Goal: Information Seeking & Learning: Learn about a topic

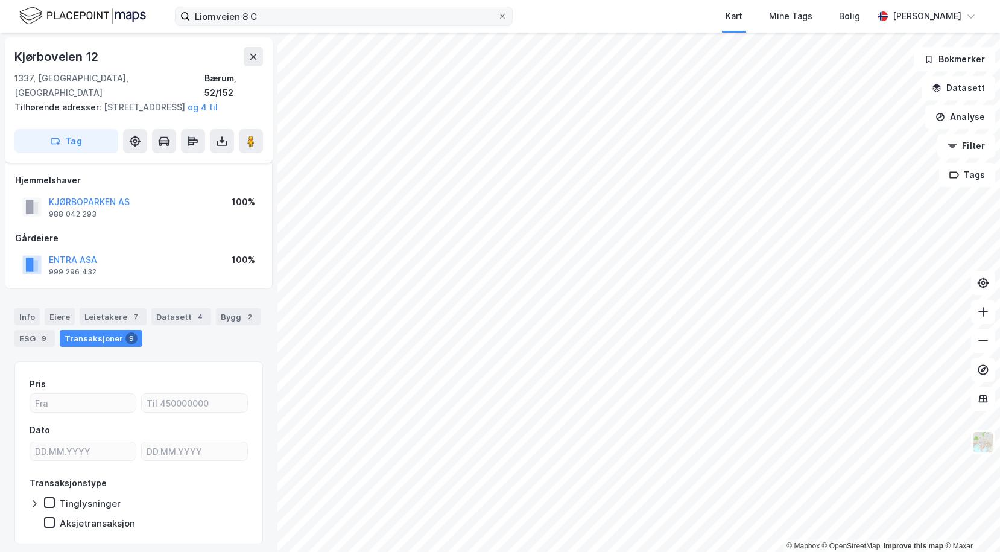
scroll to position [7, 0]
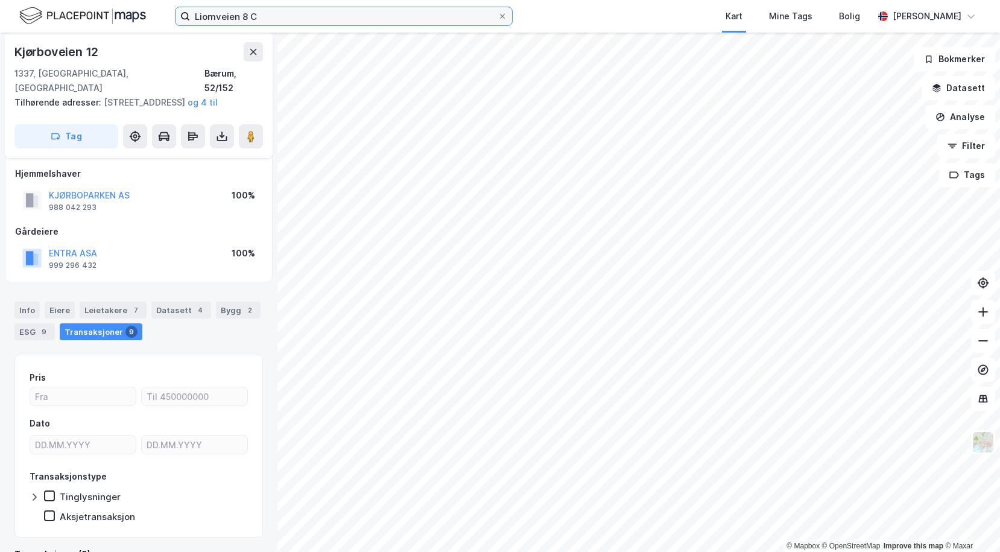
click at [262, 19] on input "Liomveien 8 C" at bounding box center [344, 16] width 308 height 18
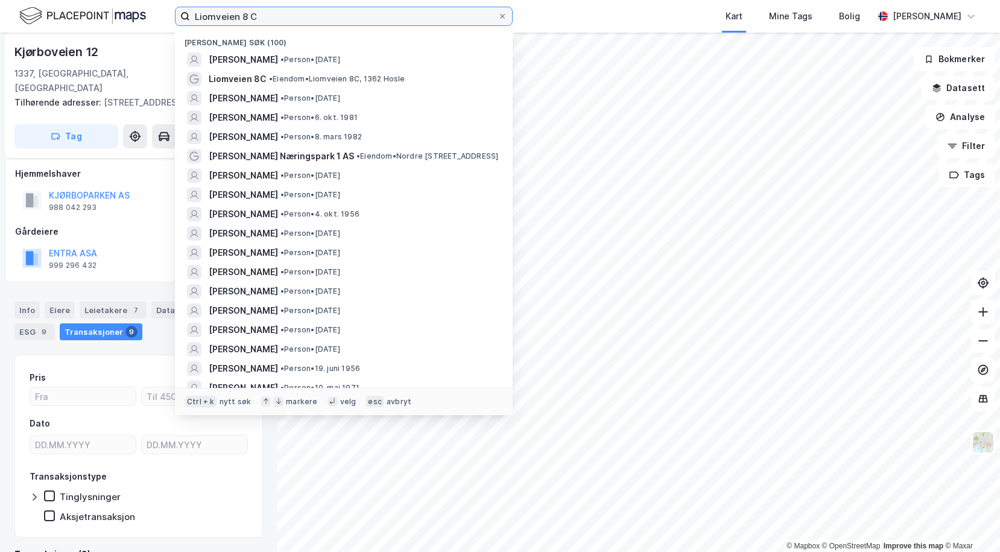
click at [262, 19] on input "Liomveien 8 C" at bounding box center [344, 16] width 308 height 18
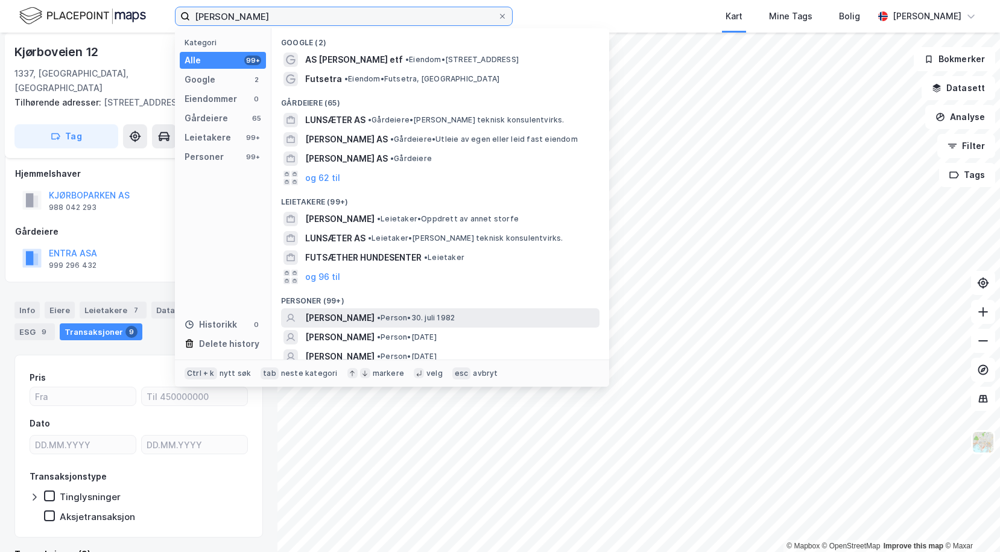
type input "[PERSON_NAME]"
click at [362, 322] on span "[PERSON_NAME]" at bounding box center [339, 318] width 69 height 14
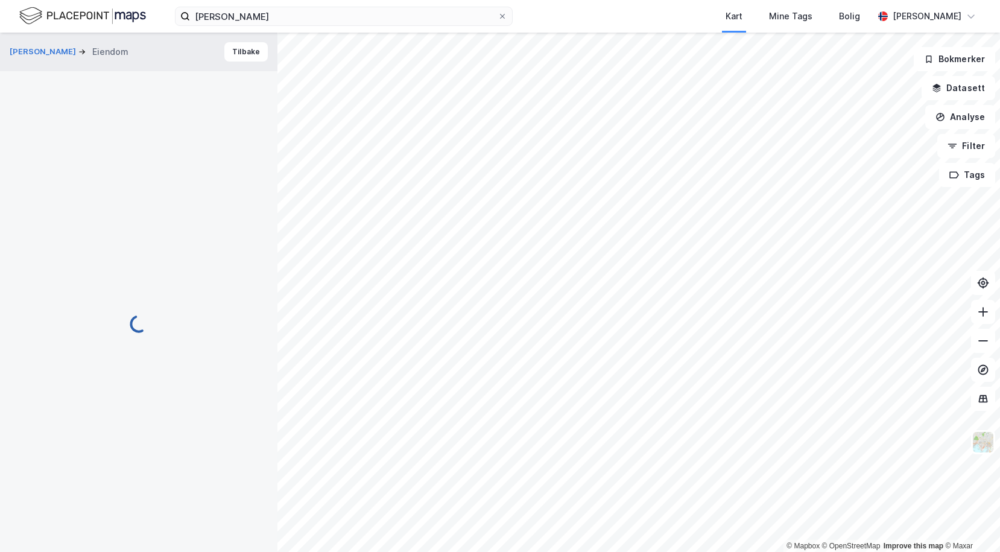
scroll to position [7, 0]
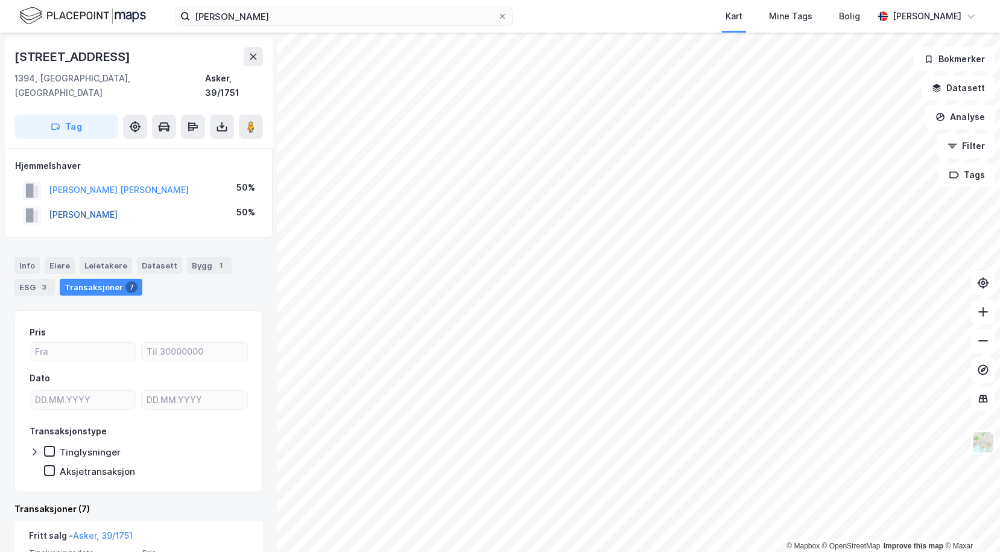
click at [0, 0] on button "[PERSON_NAME]" at bounding box center [0, 0] width 0 height 0
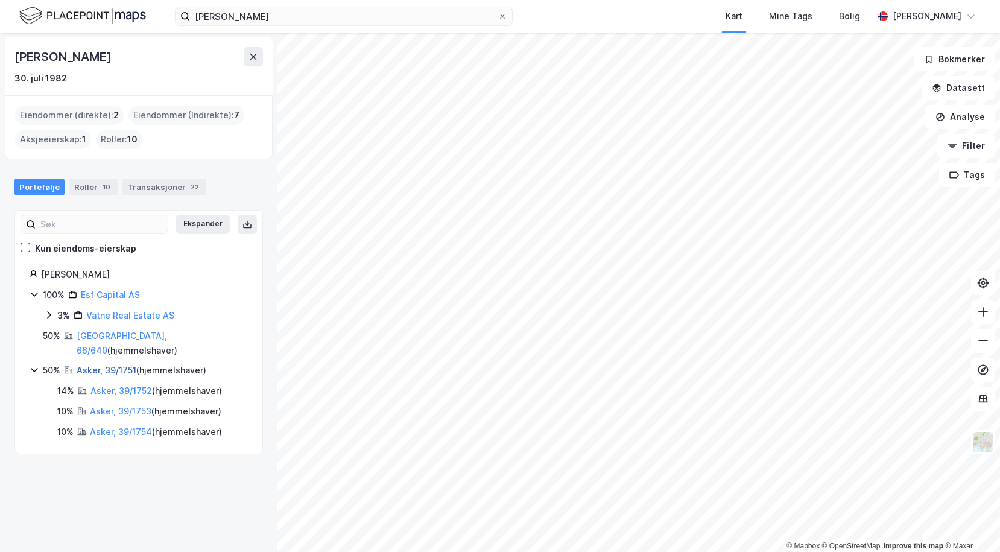
click at [89, 365] on link "Asker, 39/1751" at bounding box center [107, 370] width 60 height 10
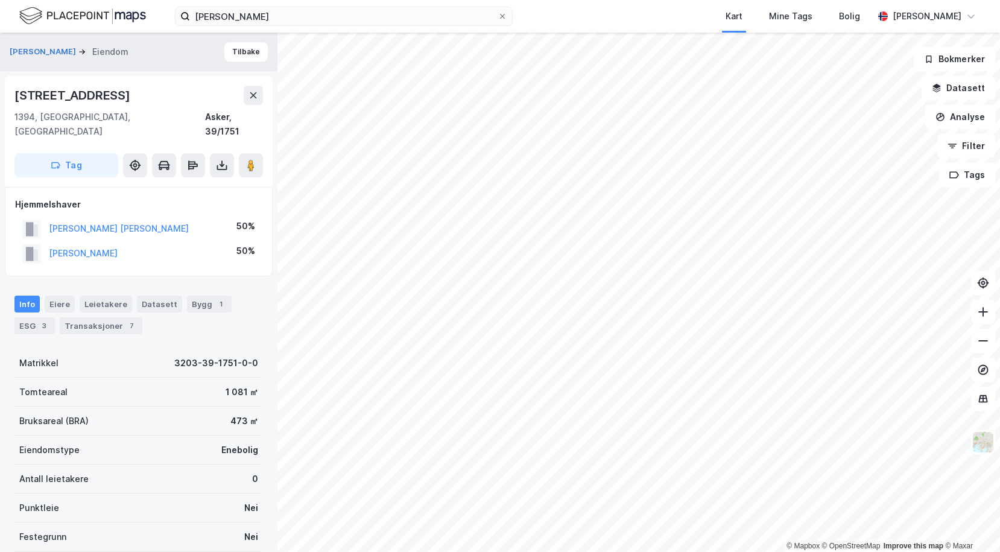
scroll to position [7, 0]
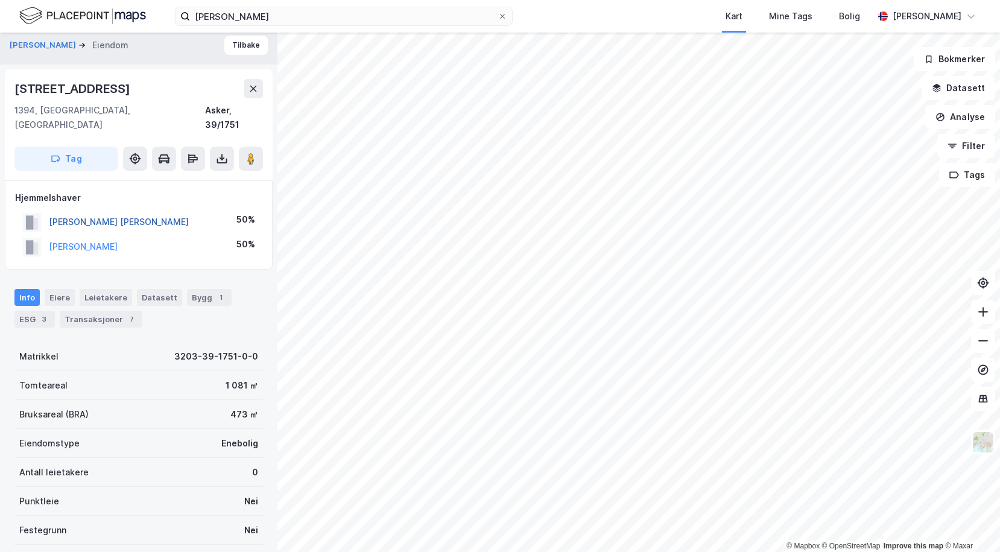
click at [0, 0] on button "[PERSON_NAME] [PERSON_NAME]" at bounding box center [0, 0] width 0 height 0
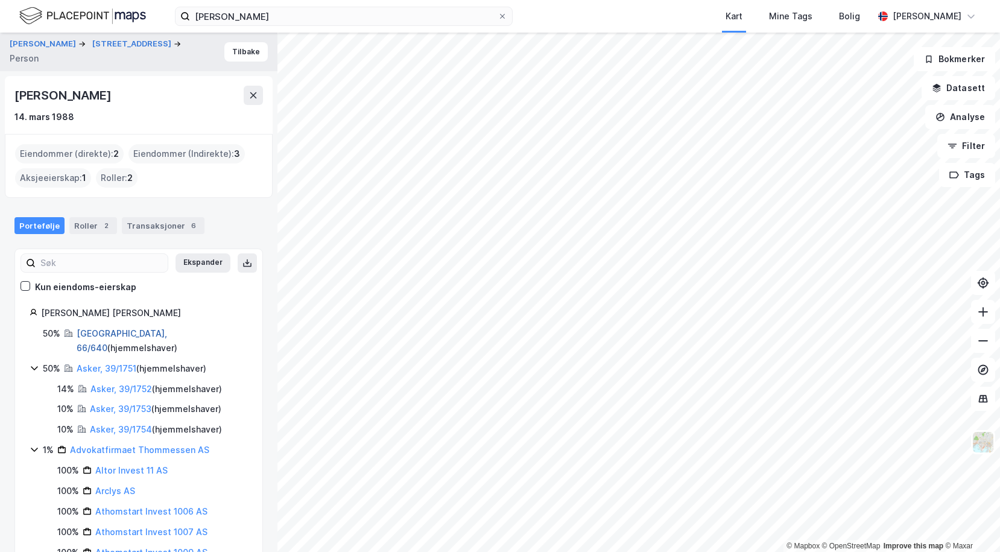
click at [101, 337] on link "[GEOGRAPHIC_DATA], 66/640" at bounding box center [122, 340] width 91 height 25
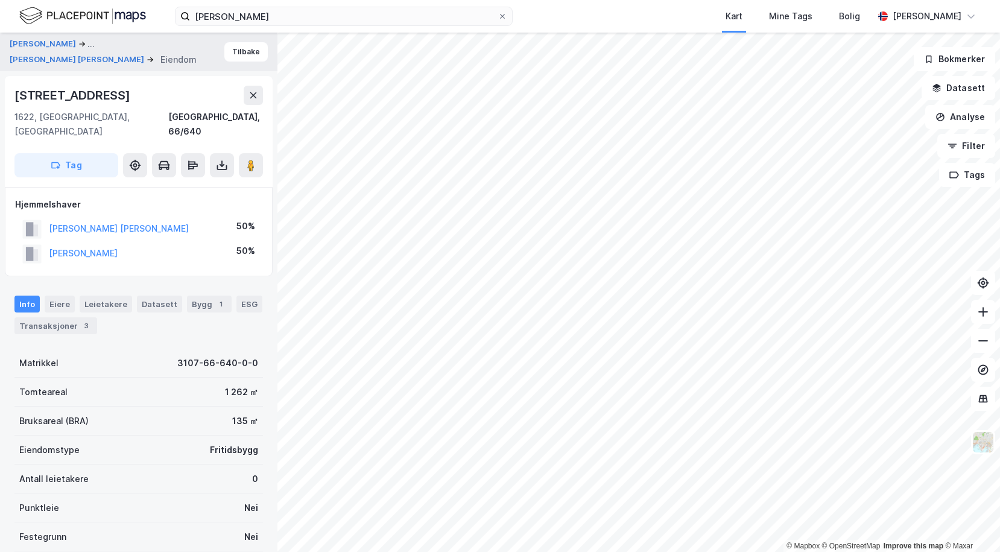
scroll to position [7, 0]
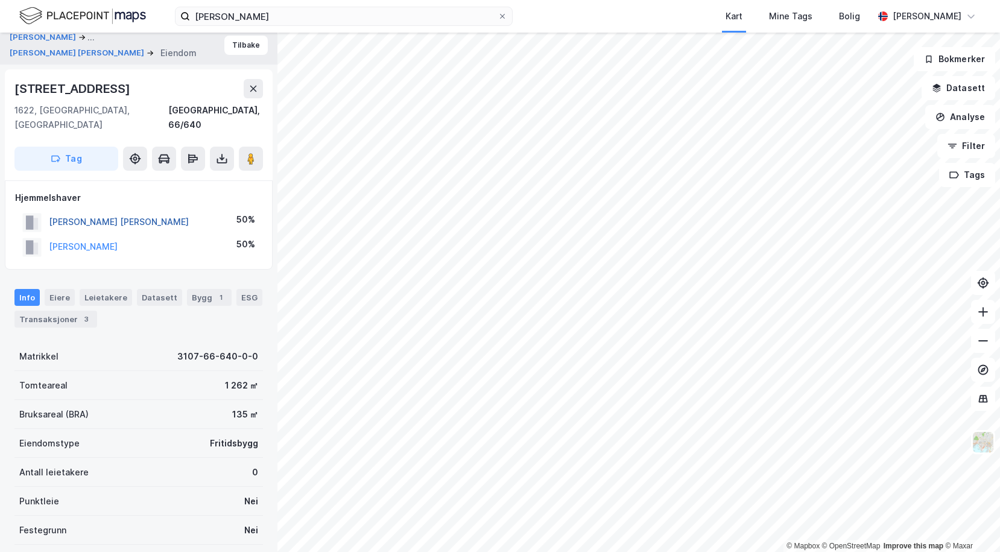
click at [0, 0] on button "[PERSON_NAME] [PERSON_NAME]" at bounding box center [0, 0] width 0 height 0
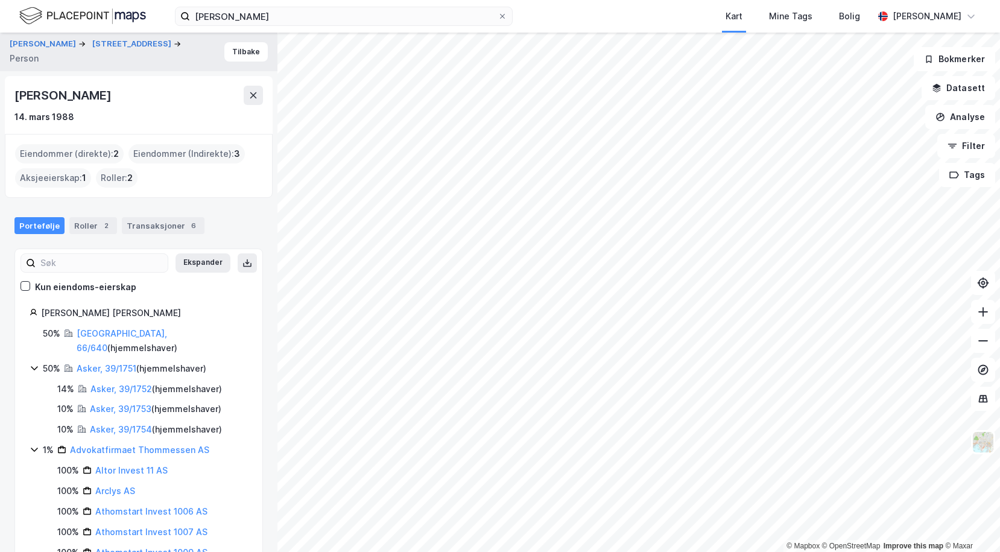
drag, startPoint x: 17, startPoint y: 95, endPoint x: 210, endPoint y: 97, distance: 193.1
click at [210, 97] on div "[PERSON_NAME]" at bounding box center [138, 95] width 249 height 19
click at [337, 16] on input "[PERSON_NAME]" at bounding box center [344, 16] width 308 height 18
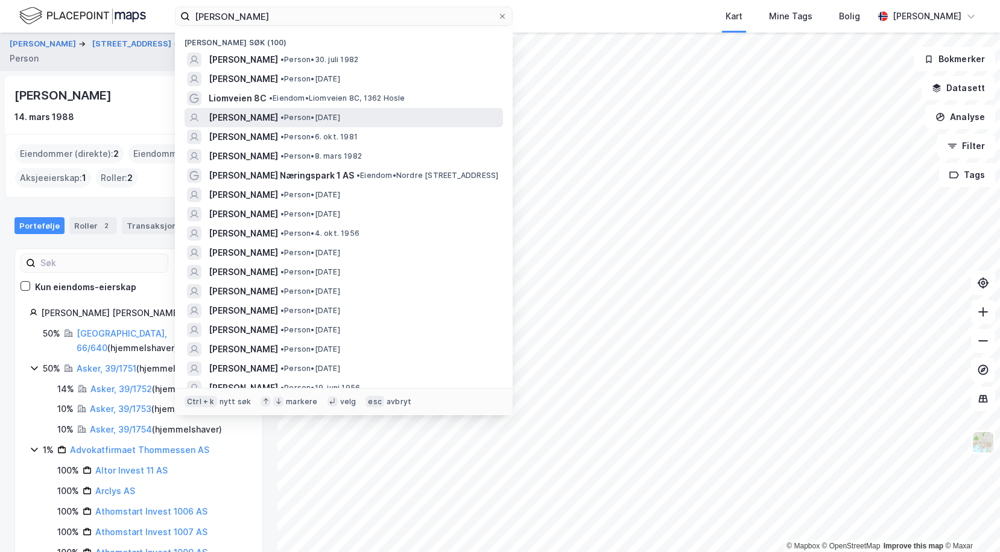
click at [245, 115] on span "[PERSON_NAME]" at bounding box center [243, 117] width 69 height 14
